Goal: Find specific page/section: Find specific page/section

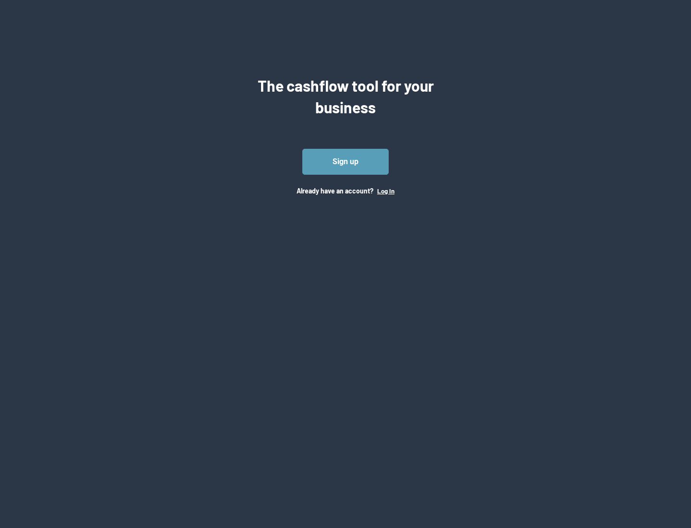
click at [386, 191] on button "Log In" at bounding box center [385, 191] width 17 height 8
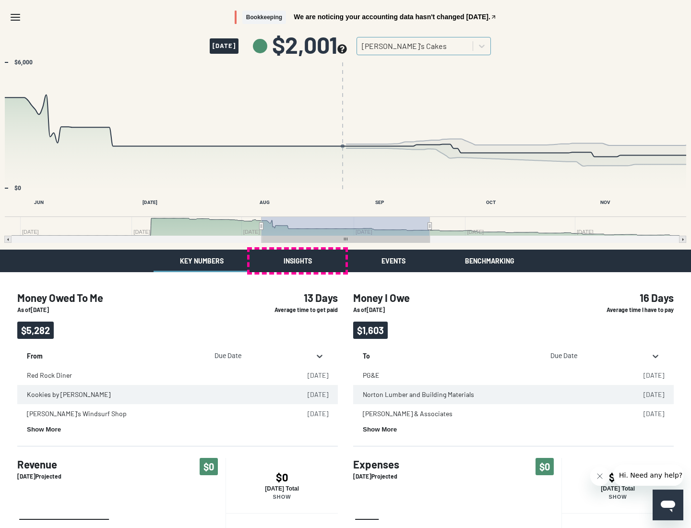
click at [298, 261] on button "Insights" at bounding box center [298, 261] width 96 height 23
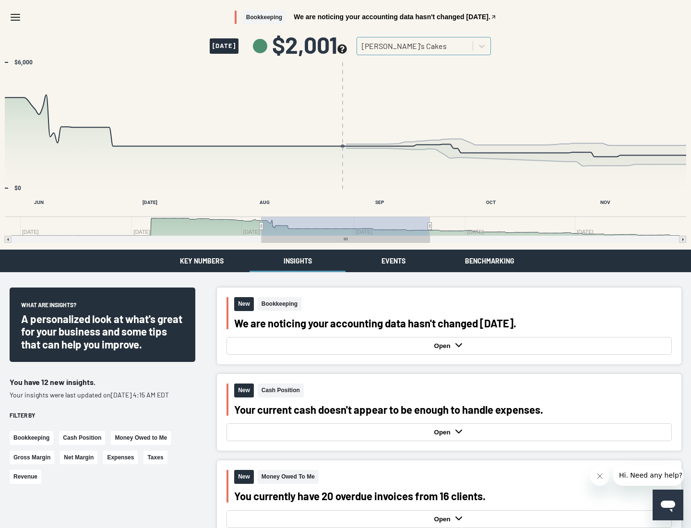
click at [394, 261] on button "Events" at bounding box center [394, 261] width 96 height 23
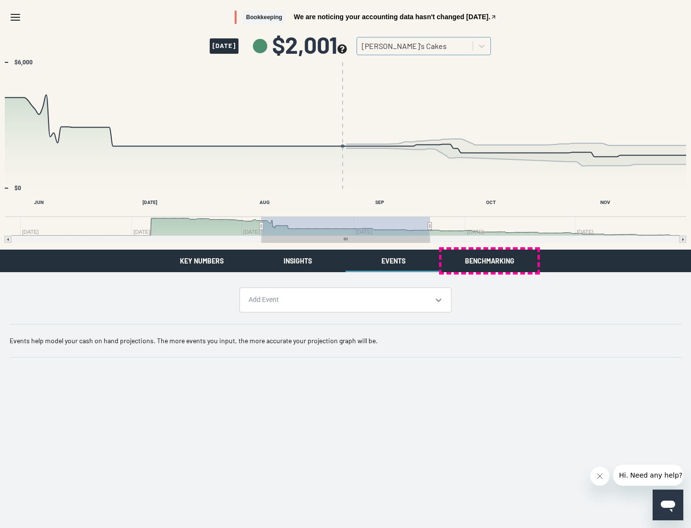
click at [490, 261] on button "Benchmarking" at bounding box center [490, 261] width 96 height 23
